Goal: Information Seeking & Learning: Compare options

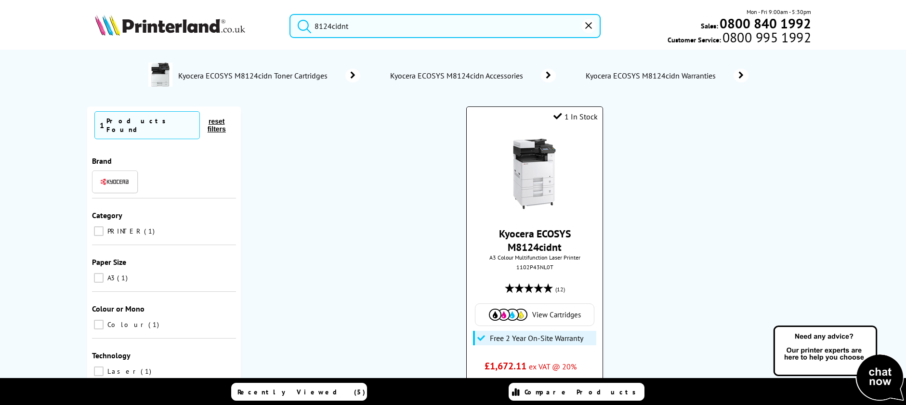
type input "8124cidnt"
click at [551, 232] on link "Kyocera ECOSYS M8124cidnt" at bounding box center [535, 240] width 72 height 27
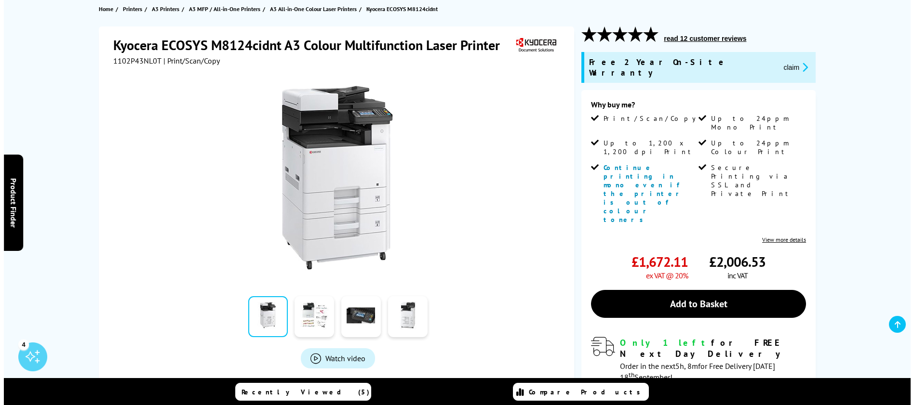
scroll to position [193, 0]
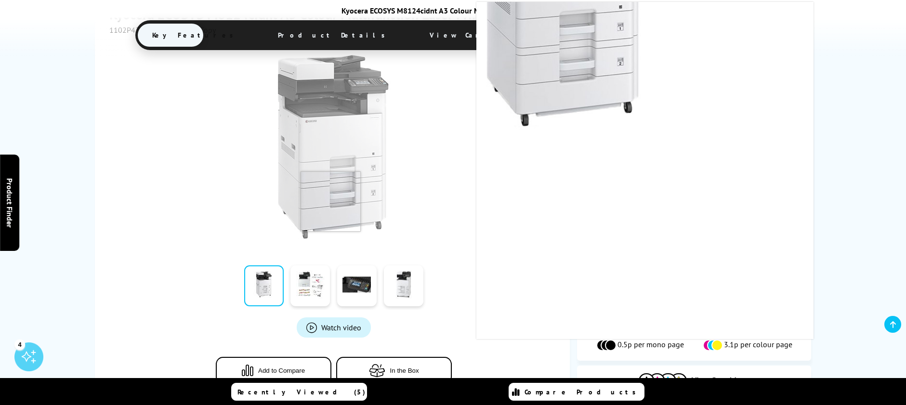
click at [340, 97] on img at bounding box center [333, 147] width 189 height 189
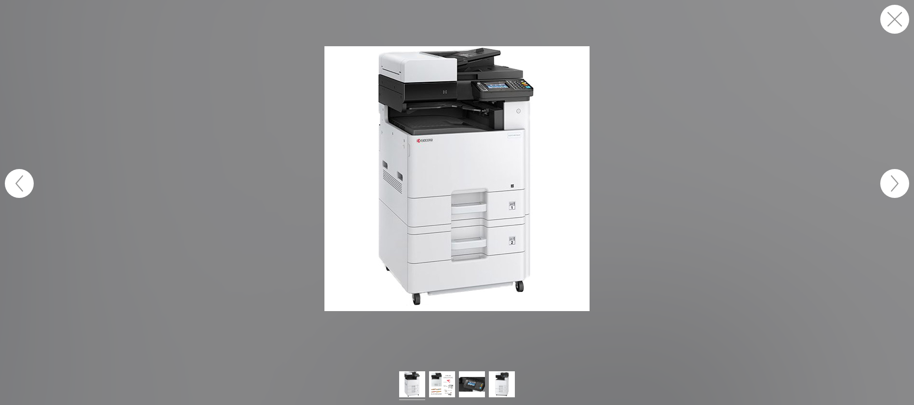
drag, startPoint x: 901, startPoint y: 23, endPoint x: 870, endPoint y: 25, distance: 31.4
click at [901, 23] on button "button" at bounding box center [894, 19] width 29 height 29
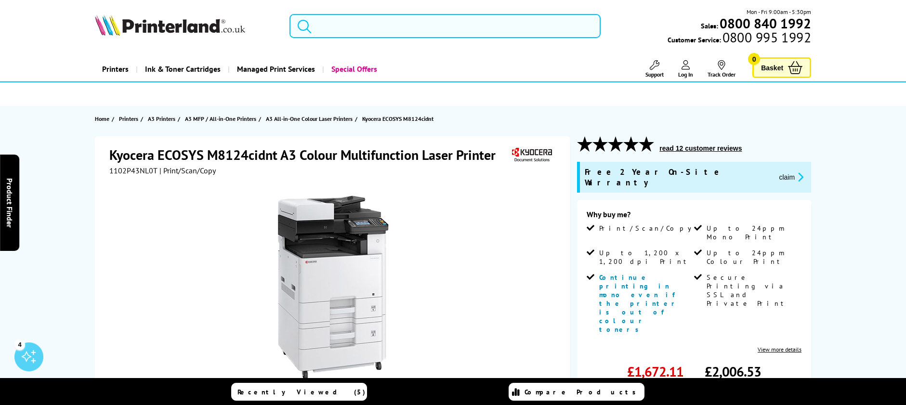
click at [395, 27] on input "search" at bounding box center [445, 26] width 311 height 24
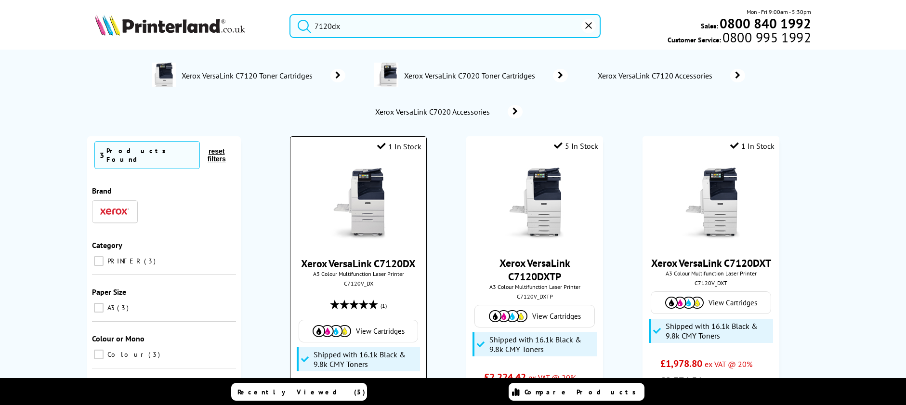
type input "7120dx"
click at [402, 264] on link "Xerox VersaLink C7120DX" at bounding box center [358, 263] width 115 height 13
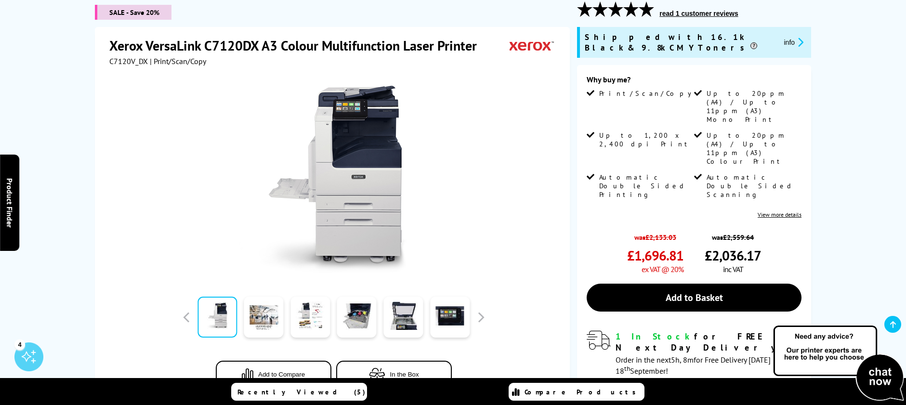
scroll to position [145, 0]
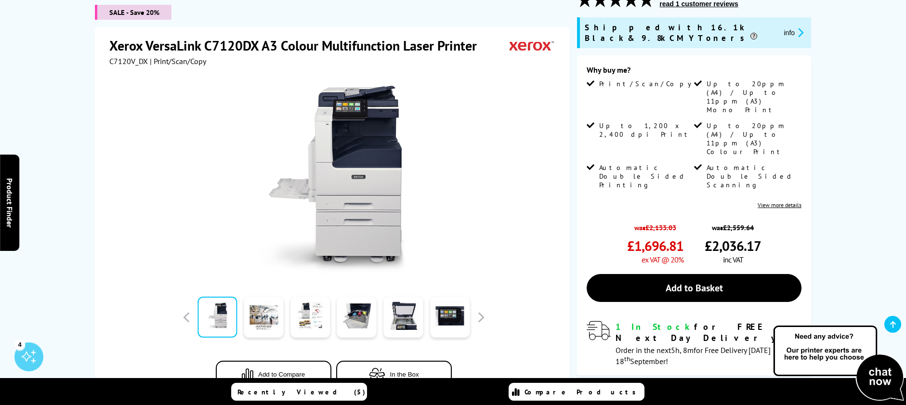
click at [351, 171] on img at bounding box center [333, 179] width 189 height 189
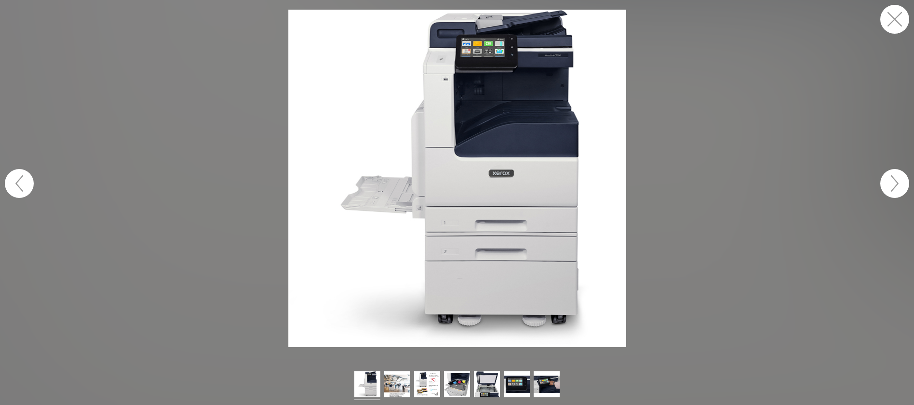
drag, startPoint x: 900, startPoint y: 13, endPoint x: 809, endPoint y: 24, distance: 91.7
click at [900, 13] on button "button" at bounding box center [894, 19] width 29 height 29
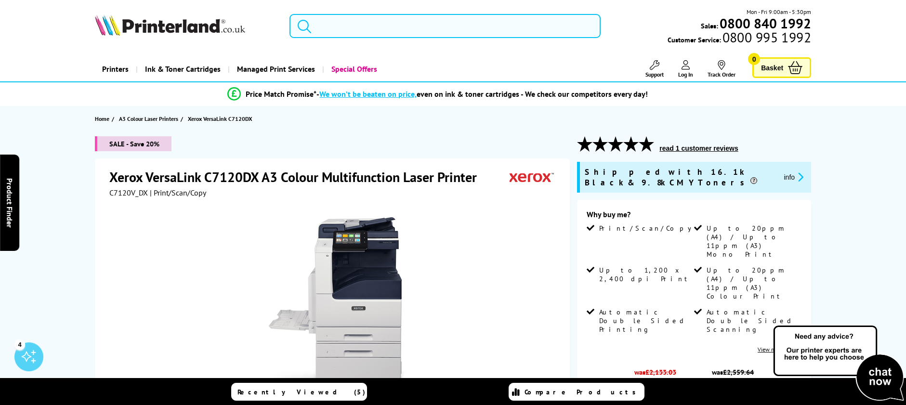
click at [338, 35] on input "search" at bounding box center [445, 26] width 311 height 24
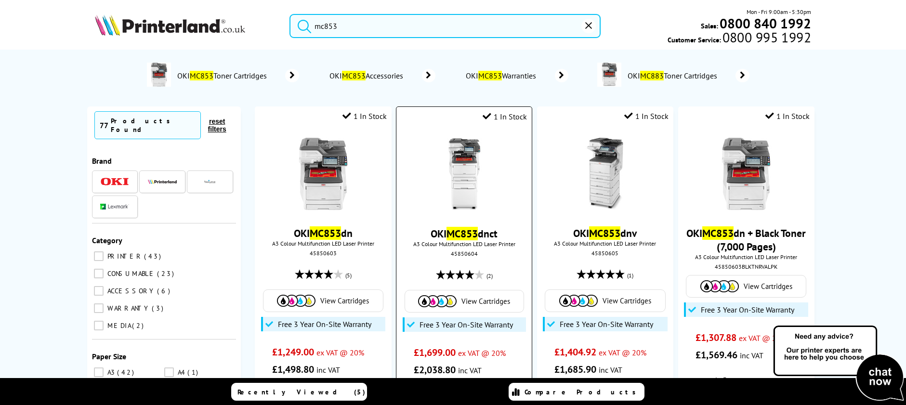
type input "mc853"
click at [476, 235] on mark "MC853" at bounding box center [462, 233] width 31 height 13
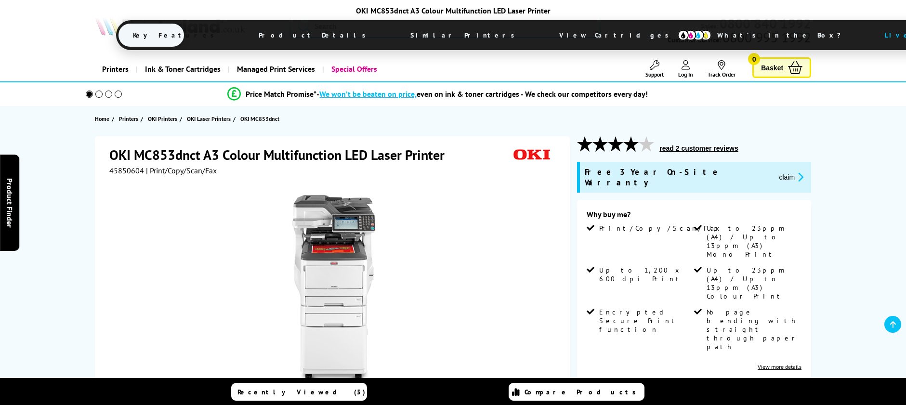
scroll to position [193, 0]
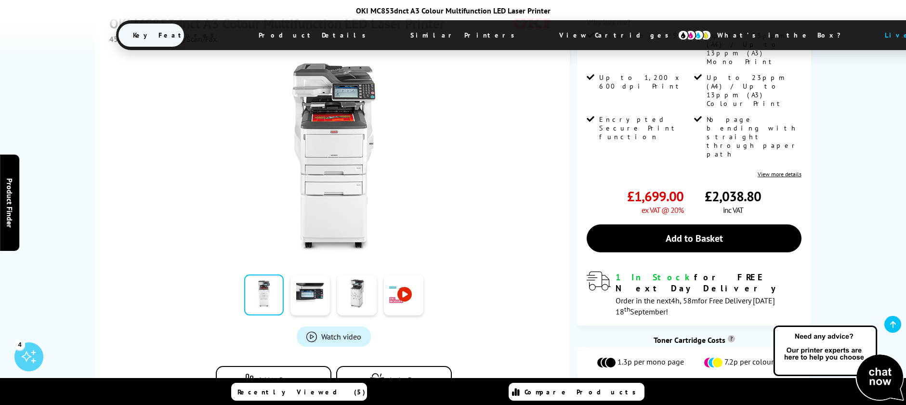
click at [339, 141] on img at bounding box center [333, 157] width 189 height 189
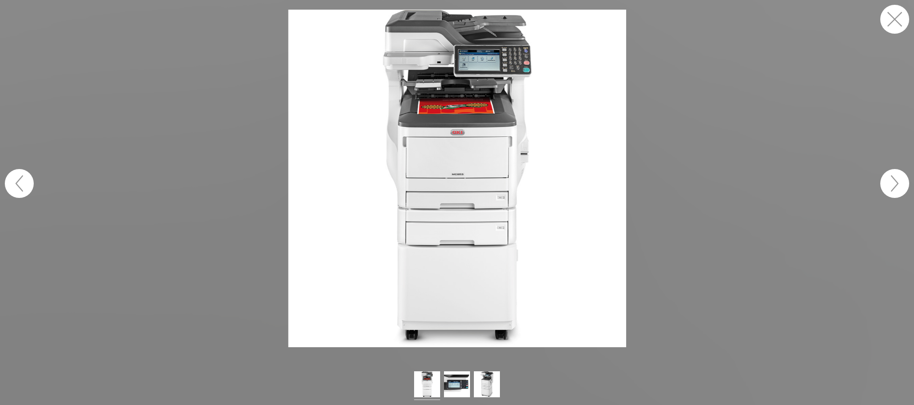
click at [879, 22] on figure at bounding box center [457, 179] width 914 height 338
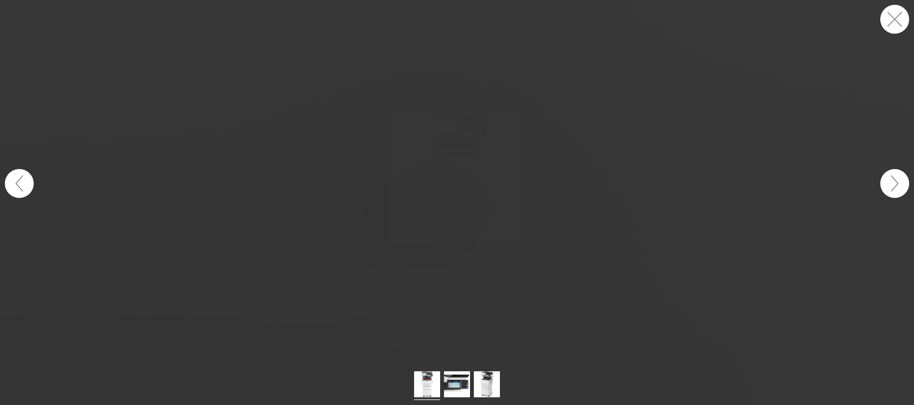
drag, startPoint x: 882, startPoint y: 24, endPoint x: 872, endPoint y: 26, distance: 10.2
